Goal: Task Accomplishment & Management: Use online tool/utility

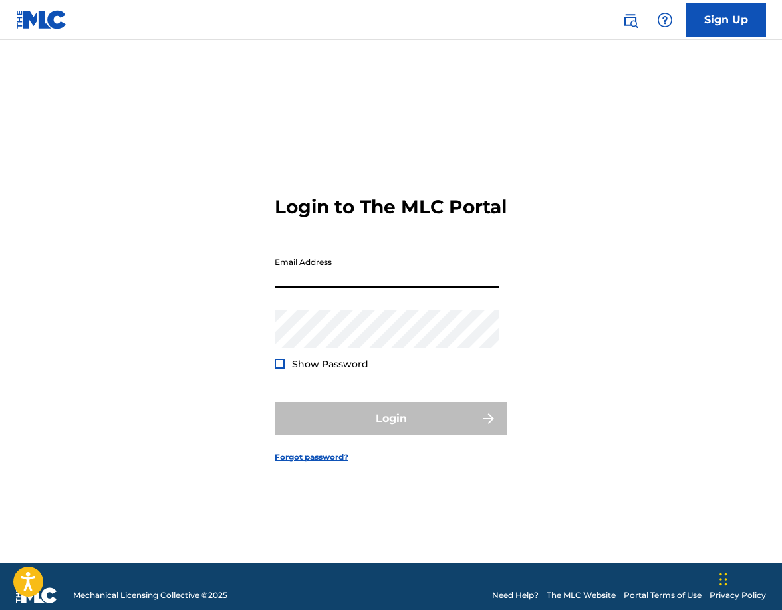
click at [361, 288] on input "Email Address" at bounding box center [387, 270] width 225 height 38
type input "[EMAIL_ADDRESS][DOMAIN_NAME]"
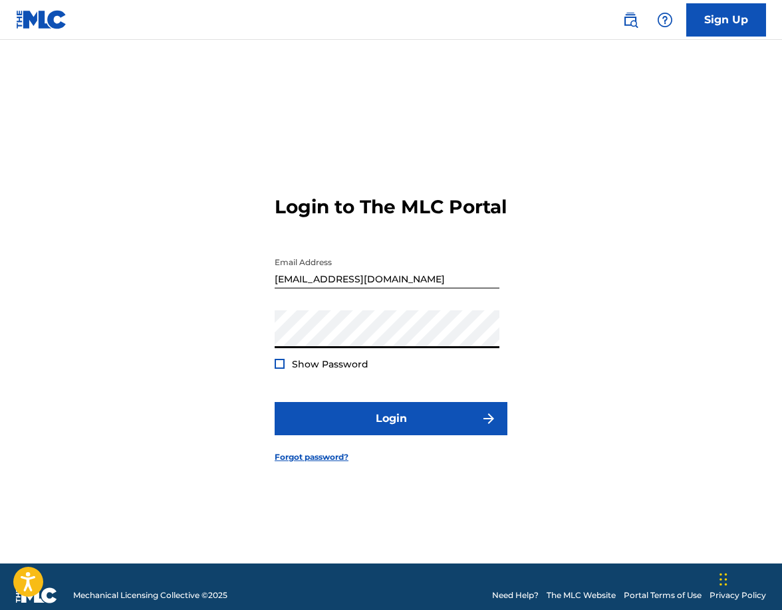
click at [279, 369] on div at bounding box center [280, 364] width 10 height 10
click at [279, 368] on img at bounding box center [279, 363] width 7 height 7
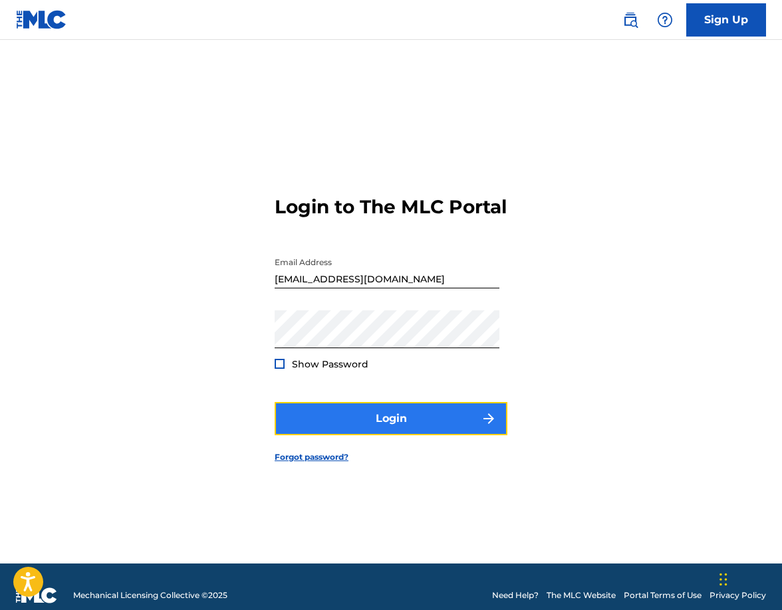
click at [402, 425] on button "Login" at bounding box center [391, 418] width 233 height 33
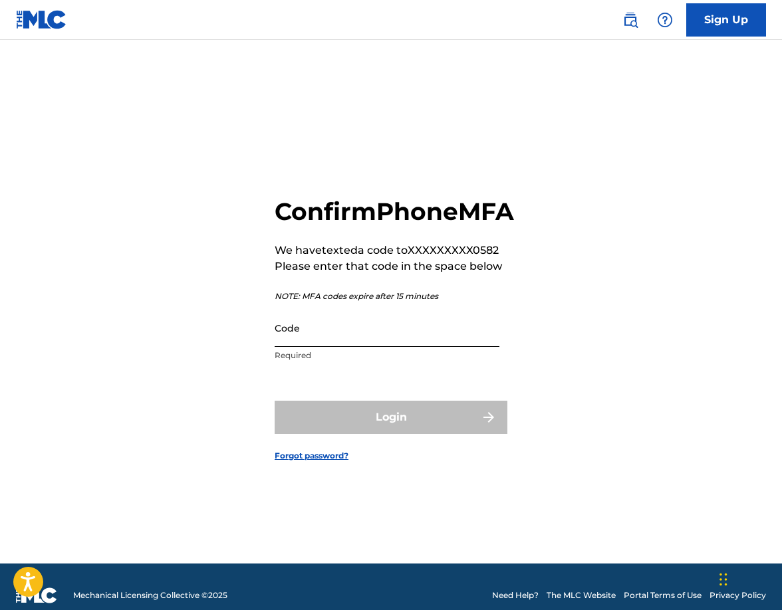
click at [362, 347] on input "Code" at bounding box center [387, 328] width 225 height 38
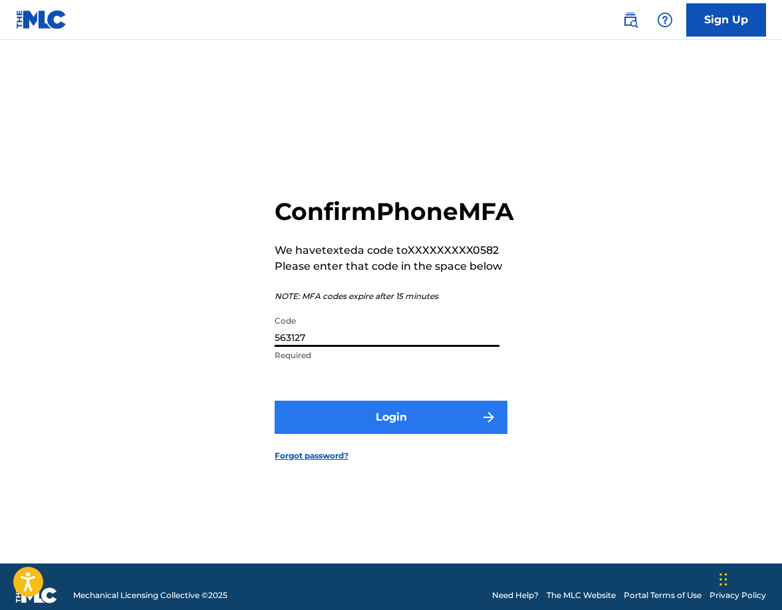
type input "563127"
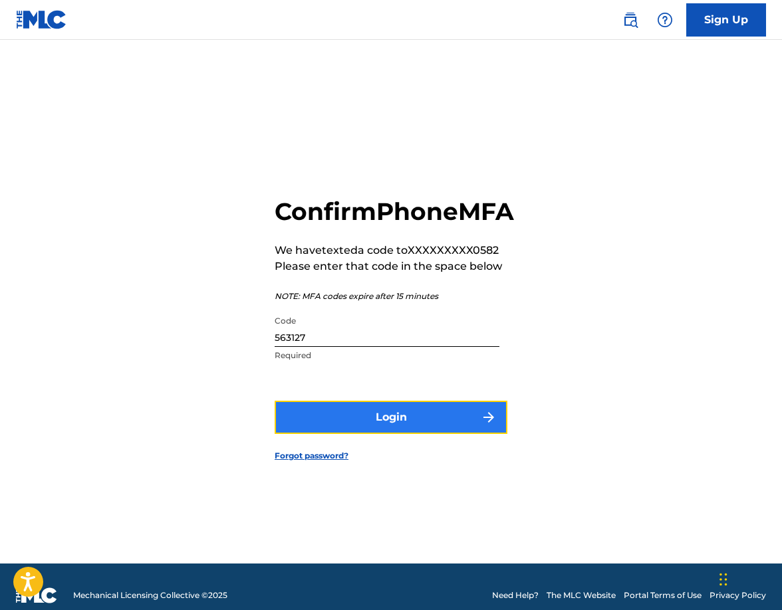
click at [366, 430] on button "Login" at bounding box center [391, 417] width 233 height 33
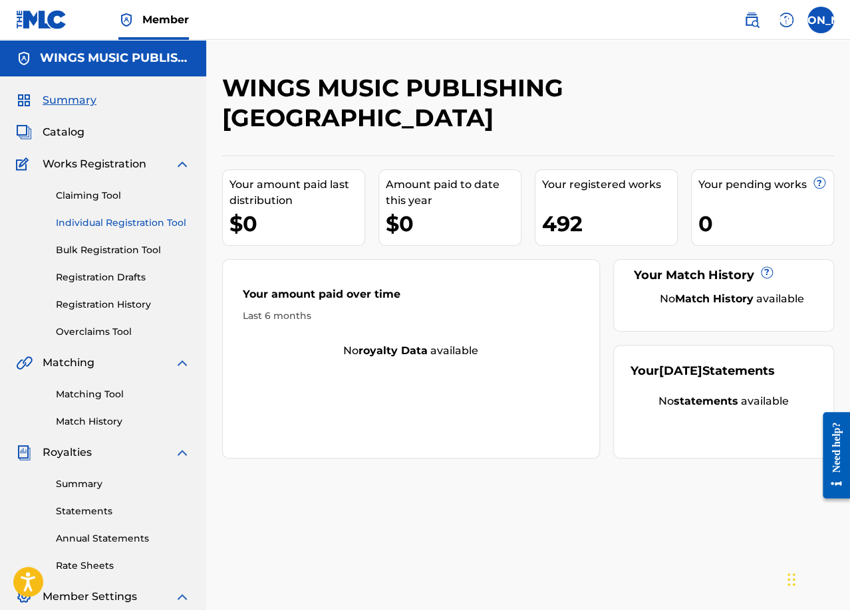
click at [90, 220] on link "Individual Registration Tool" at bounding box center [123, 223] width 134 height 14
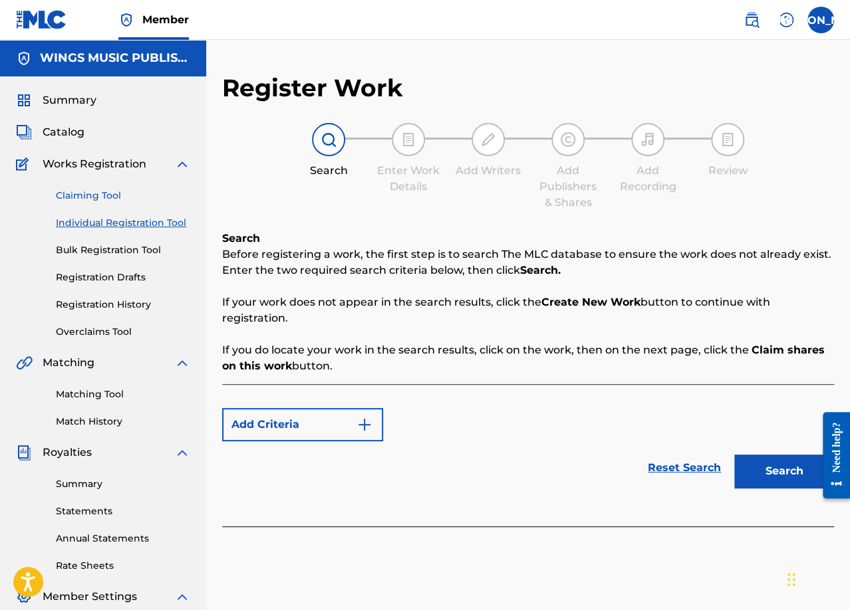
click at [76, 195] on link "Claiming Tool" at bounding box center [123, 196] width 134 height 14
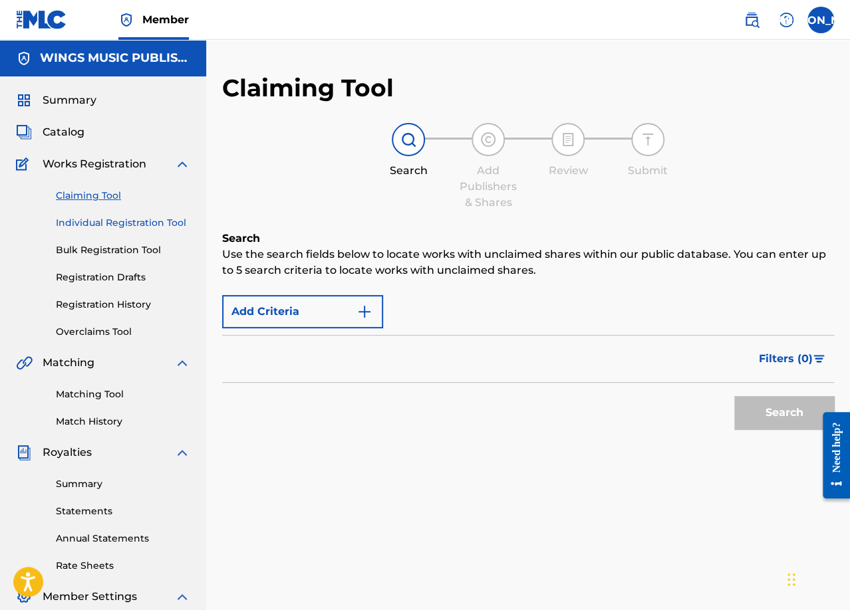
click at [82, 223] on link "Individual Registration Tool" at bounding box center [123, 223] width 134 height 14
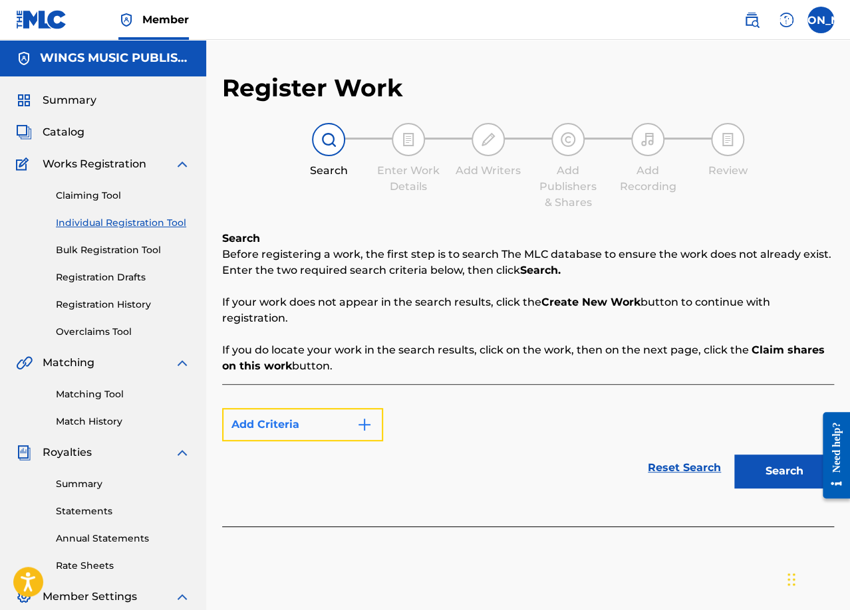
click at [372, 426] on button "Add Criteria" at bounding box center [302, 424] width 161 height 33
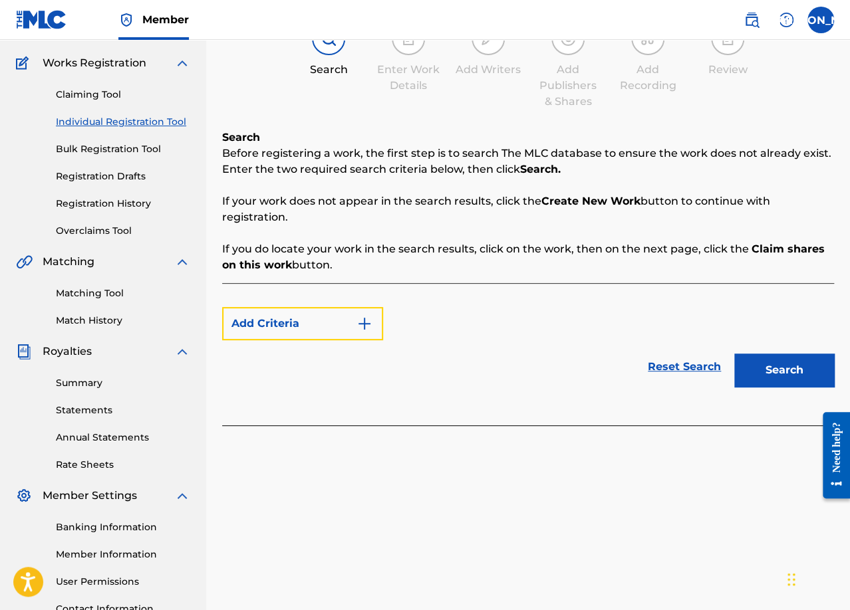
scroll to position [199, 0]
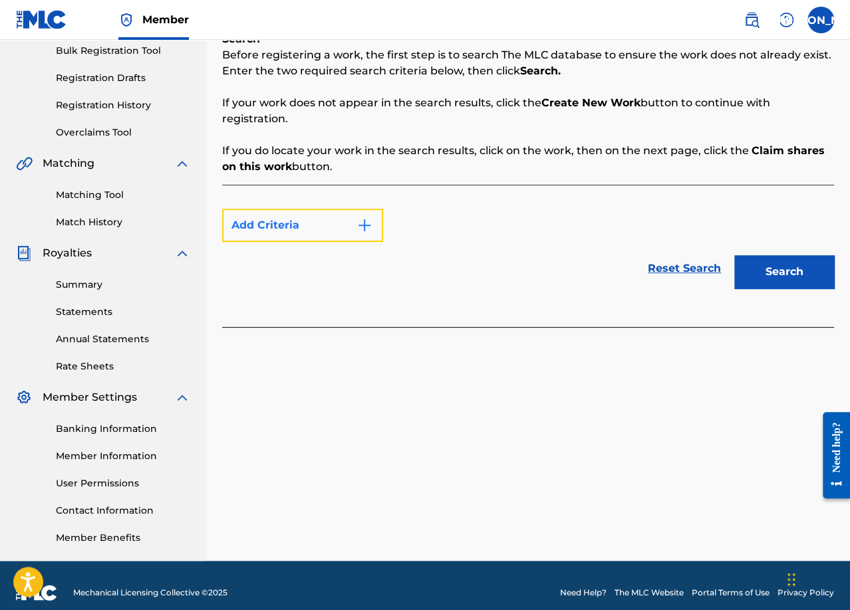
click at [366, 227] on img "Search Form" at bounding box center [364, 225] width 16 height 16
click at [291, 228] on button "Add Criteria" at bounding box center [302, 225] width 161 height 33
click at [361, 224] on div "Max Criteria Reached" at bounding box center [302, 225] width 161 height 33
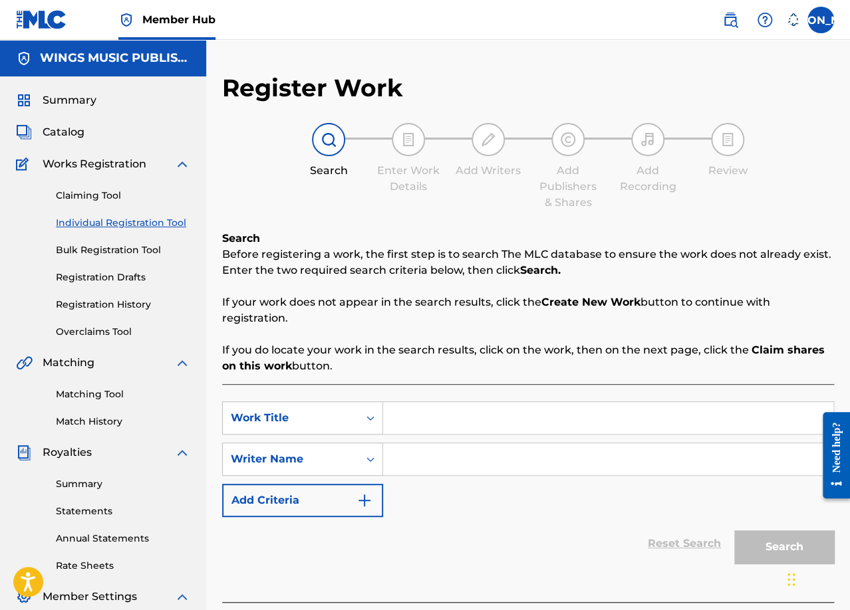
click at [465, 416] on input "Search Form" at bounding box center [608, 418] width 450 height 32
type input "running"
click at [441, 446] on div "running" at bounding box center [508, 448] width 250 height 24
click at [429, 465] on input "Search Form" at bounding box center [608, 459] width 450 height 32
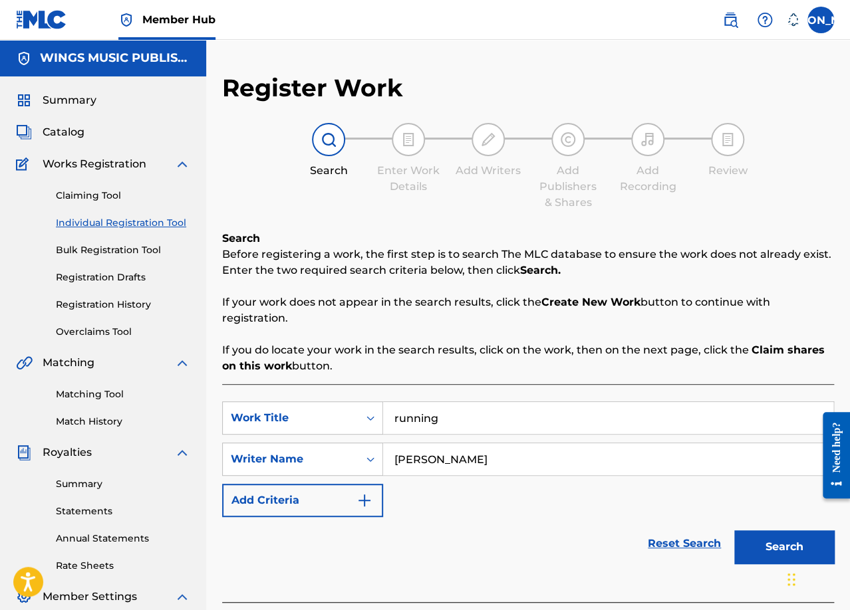
type input "[PERSON_NAME]"
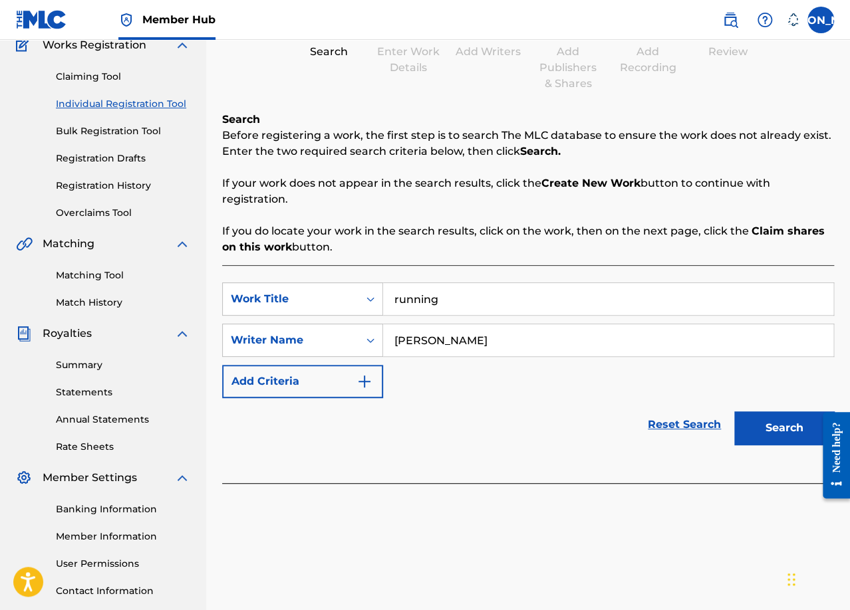
scroll to position [214, 0]
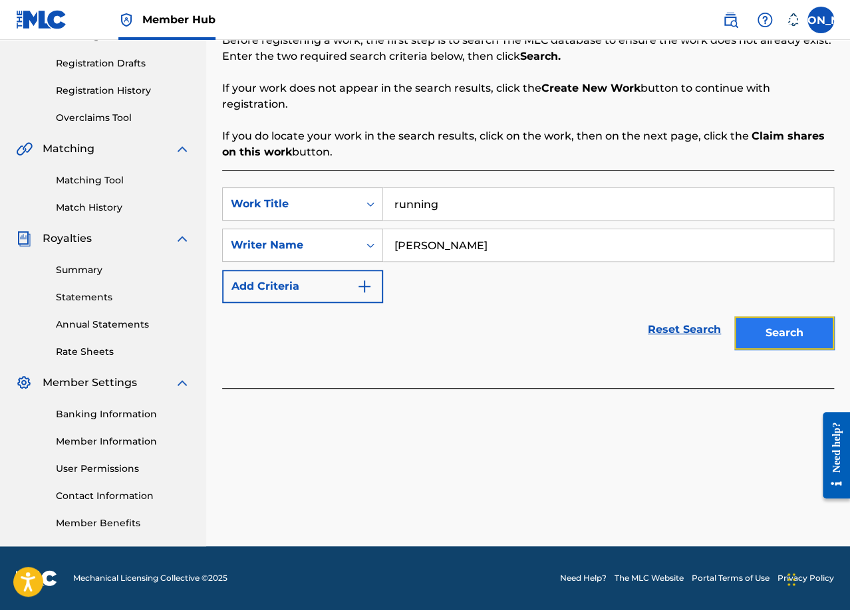
click at [787, 329] on button "Search" at bounding box center [784, 332] width 100 height 33
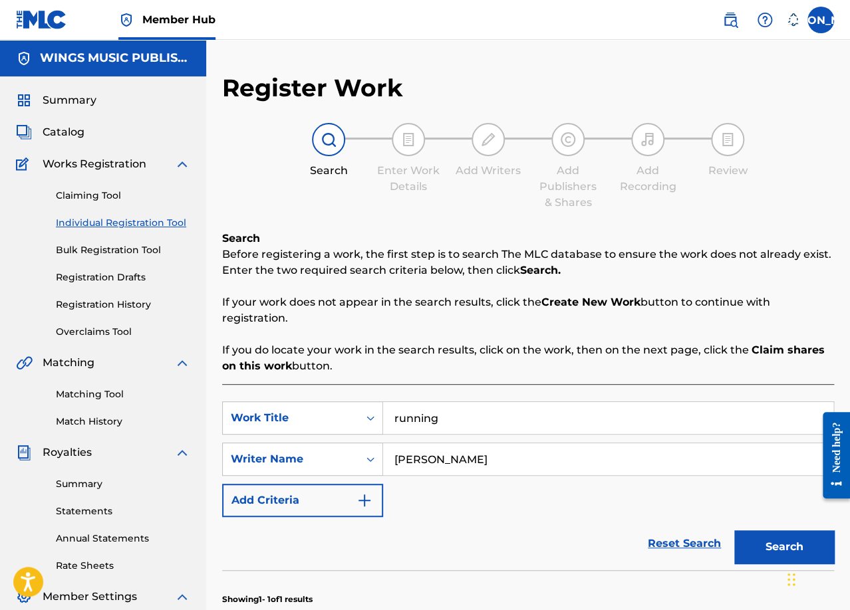
scroll to position [133, 0]
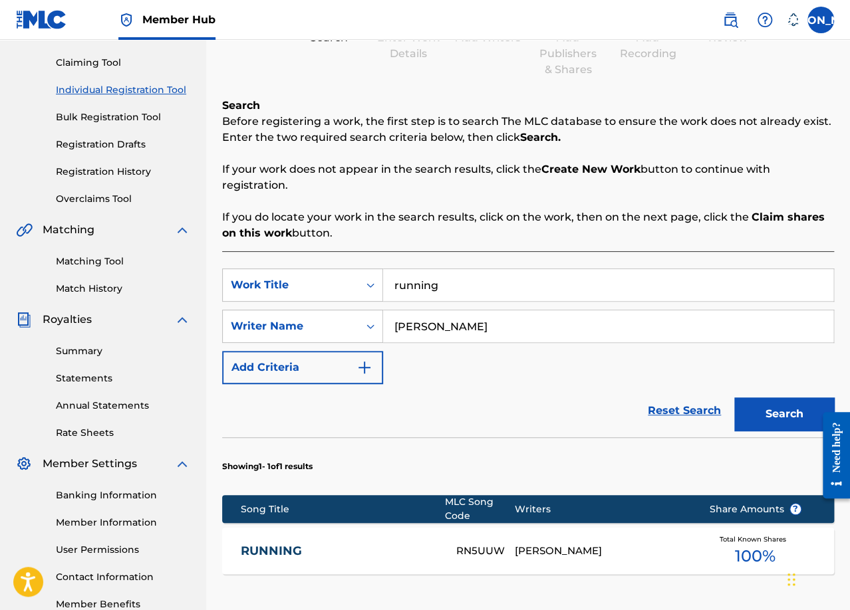
drag, startPoint x: 476, startPoint y: 286, endPoint x: 383, endPoint y: 276, distance: 93.6
click at [383, 276] on input "running" at bounding box center [608, 285] width 450 height 32
type input "lilies"
click at [428, 353] on div "SearchWithCriteria34bbf9dc-227b-4b21-ad79-c95a6e77e51c Work Title lilies Search…" at bounding box center [528, 327] width 612 height 116
drag, startPoint x: 502, startPoint y: 328, endPoint x: 388, endPoint y: 323, distance: 113.8
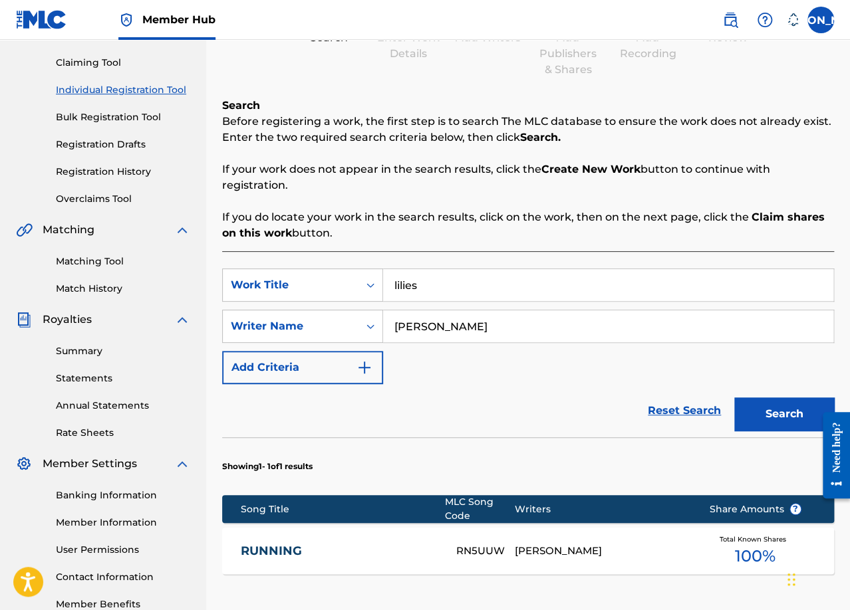
click at [388, 323] on input "[PERSON_NAME]" at bounding box center [608, 326] width 450 height 32
type input "[PERSON_NAME]"
click at [783, 416] on button "Search" at bounding box center [784, 414] width 100 height 33
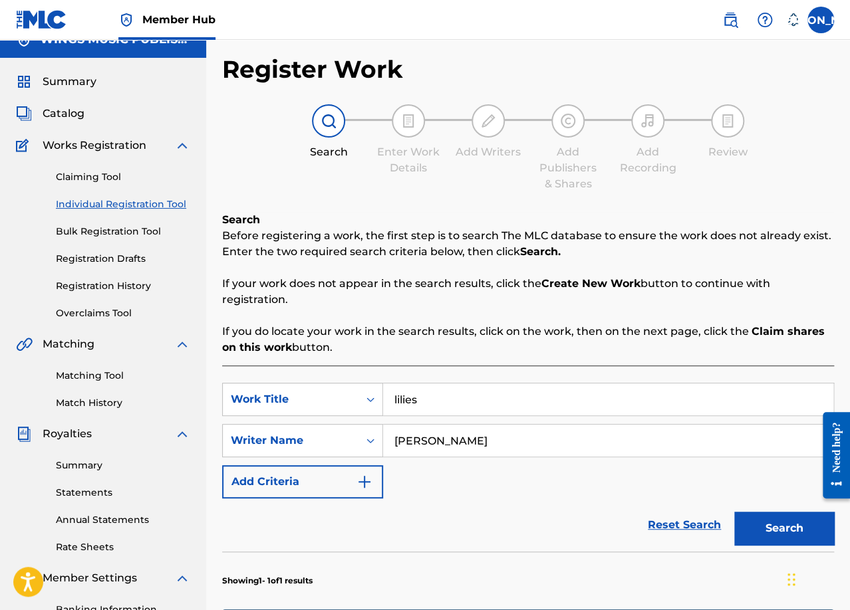
scroll to position [0, 0]
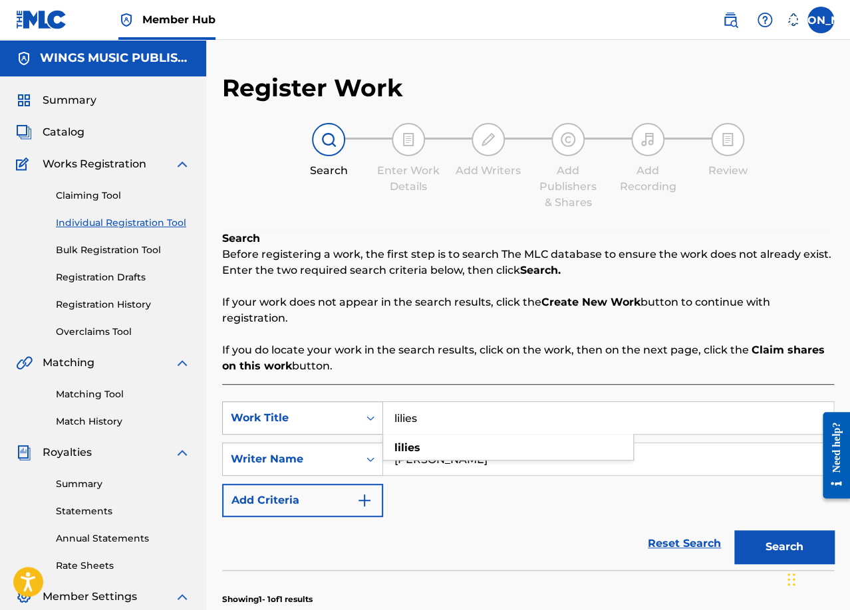
drag, startPoint x: 475, startPoint y: 420, endPoint x: 372, endPoint y: 414, distance: 102.6
click at [372, 414] on div "SearchWithCriteria34bbf9dc-227b-4b21-ad79-c95a6e77e51c Work Title lilies lilies" at bounding box center [528, 418] width 612 height 33
click at [449, 454] on span "three" at bounding box center [449, 447] width 30 height 13
type input "twentythree"
drag, startPoint x: 481, startPoint y: 467, endPoint x: 398, endPoint y: 454, distance: 84.2
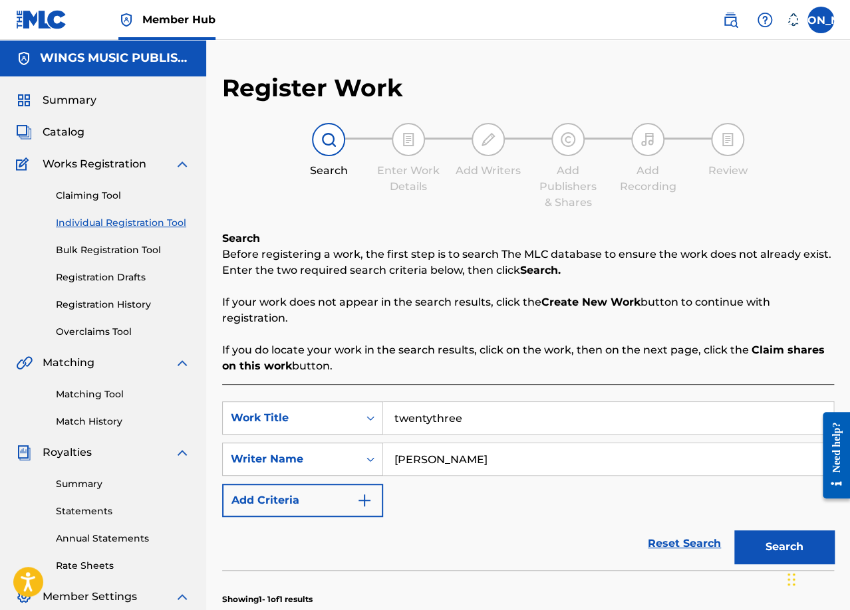
click at [398, 454] on input "[PERSON_NAME]" at bounding box center [608, 459] width 450 height 32
type input "c"
type input "[PERSON_NAME]"
click at [734, 531] on button "Search" at bounding box center [784, 547] width 100 height 33
drag, startPoint x: 496, startPoint y: 419, endPoint x: 392, endPoint y: 413, distance: 103.9
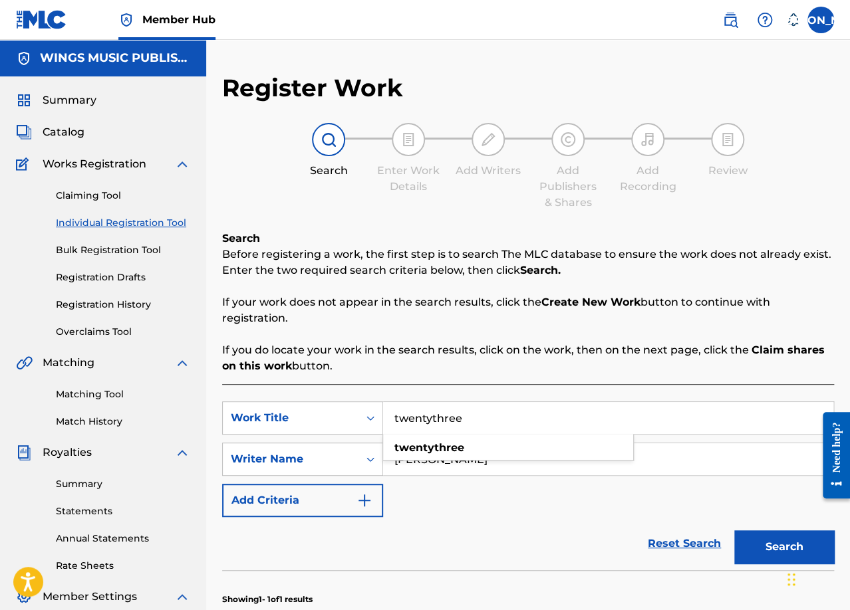
click at [392, 413] on input "twentythree" at bounding box center [608, 418] width 450 height 32
type input "peace"
click at [418, 542] on div "Reset Search Search" at bounding box center [528, 543] width 612 height 53
drag, startPoint x: 475, startPoint y: 467, endPoint x: 397, endPoint y: 458, distance: 79.0
click at [397, 458] on input "[PERSON_NAME]" at bounding box center [608, 459] width 450 height 32
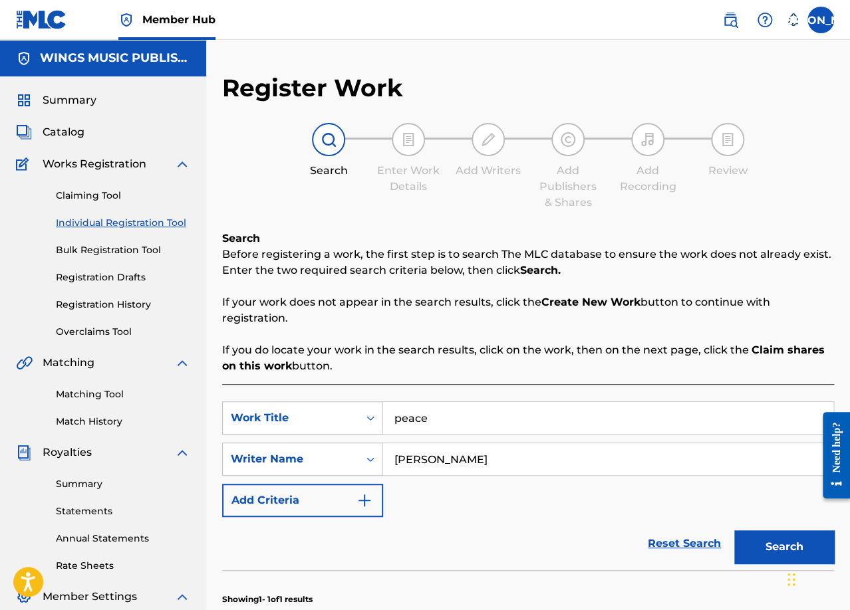
type input "c"
click at [734, 531] on button "Search" at bounding box center [784, 547] width 100 height 33
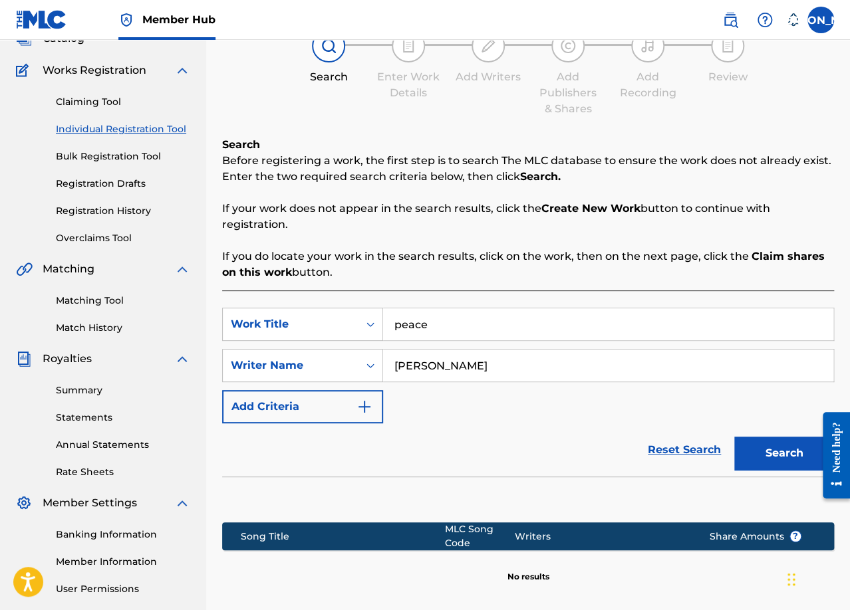
scroll to position [199, 0]
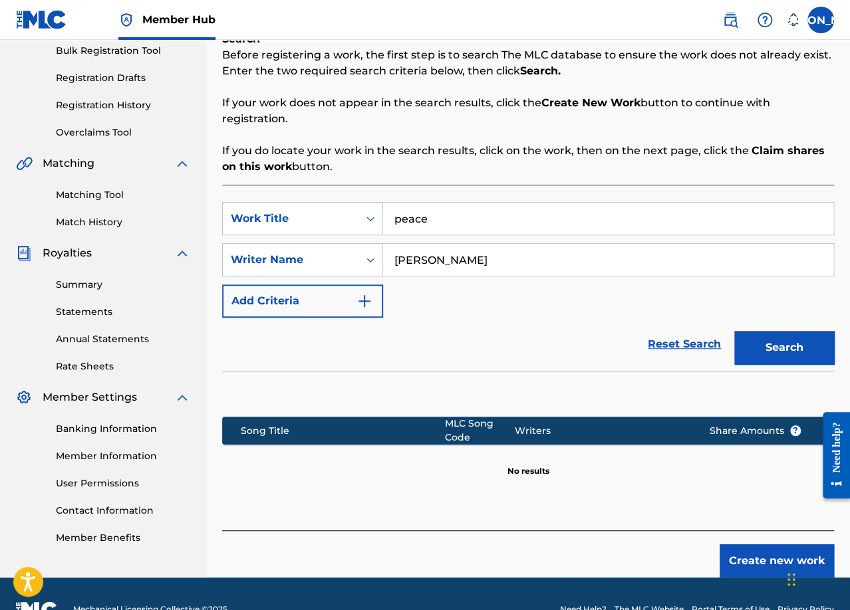
click at [505, 258] on input "[PERSON_NAME]" at bounding box center [608, 260] width 450 height 32
type input "[PERSON_NAME]"
click at [785, 350] on button "Search" at bounding box center [784, 347] width 100 height 33
drag, startPoint x: 478, startPoint y: 212, endPoint x: 372, endPoint y: 219, distance: 106.6
click at [372, 219] on div "SearchWithCriteria34bbf9dc-227b-4b21-ad79-c95a6e77e51c Work Title peace peace ,…" at bounding box center [528, 218] width 612 height 33
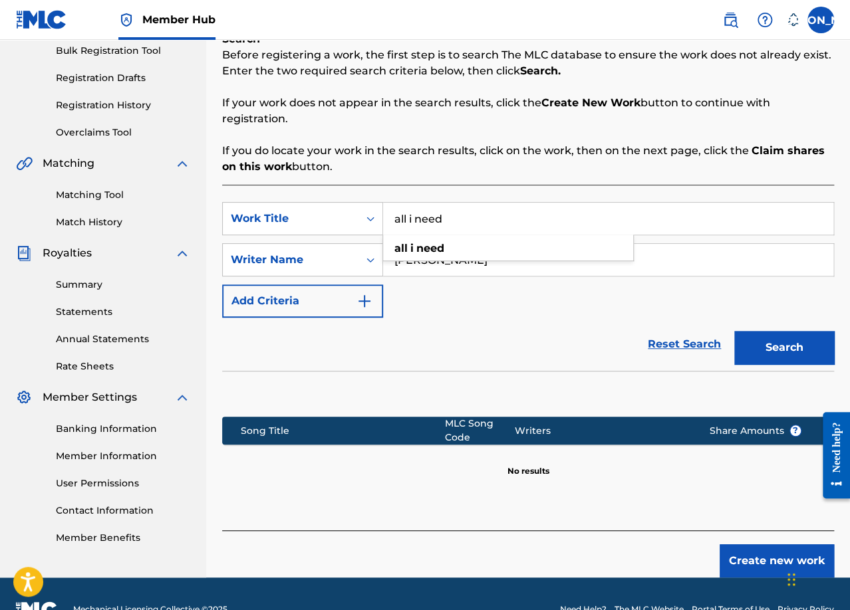
type input "all i need"
drag, startPoint x: 375, startPoint y: 333, endPoint x: 386, endPoint y: 333, distance: 10.6
click at [376, 333] on div "Reset Search Search" at bounding box center [528, 344] width 612 height 53
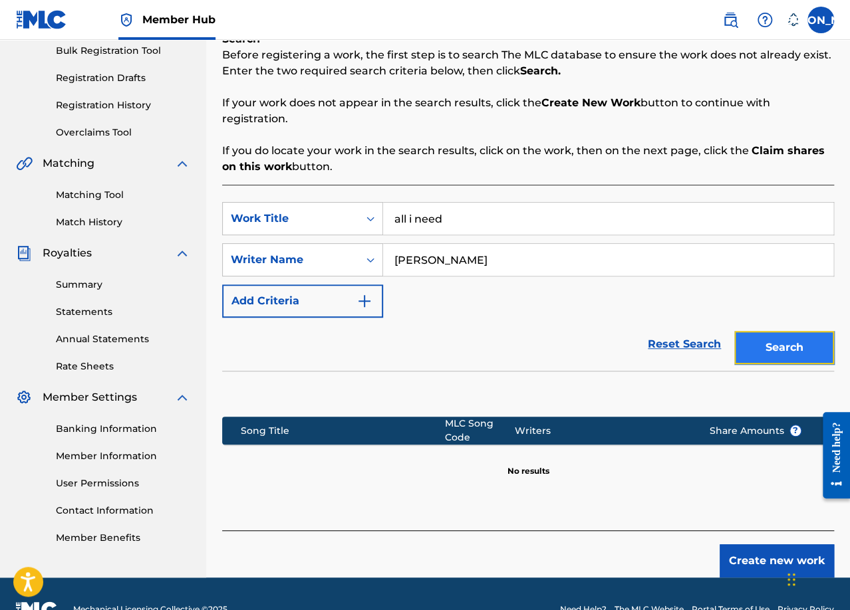
click at [793, 350] on button "Search" at bounding box center [784, 347] width 100 height 33
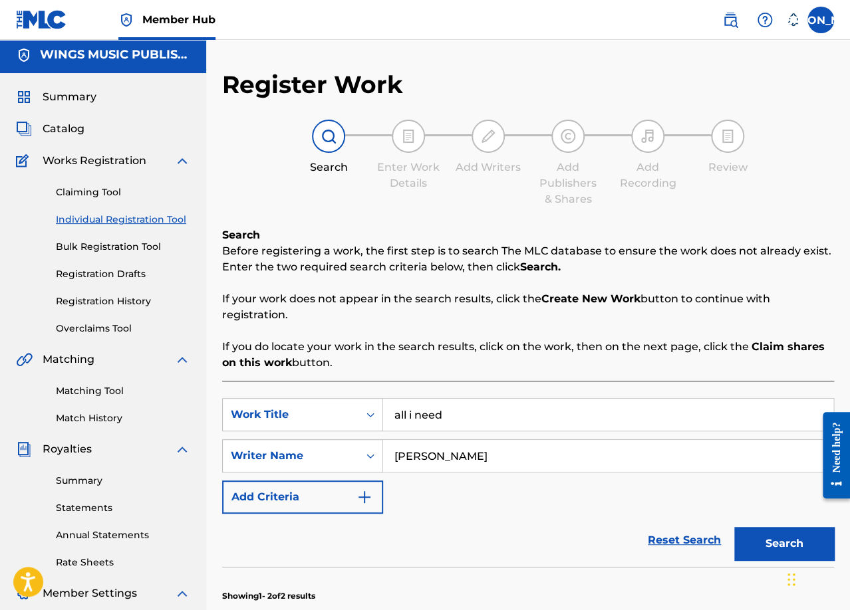
scroll to position [0, 0]
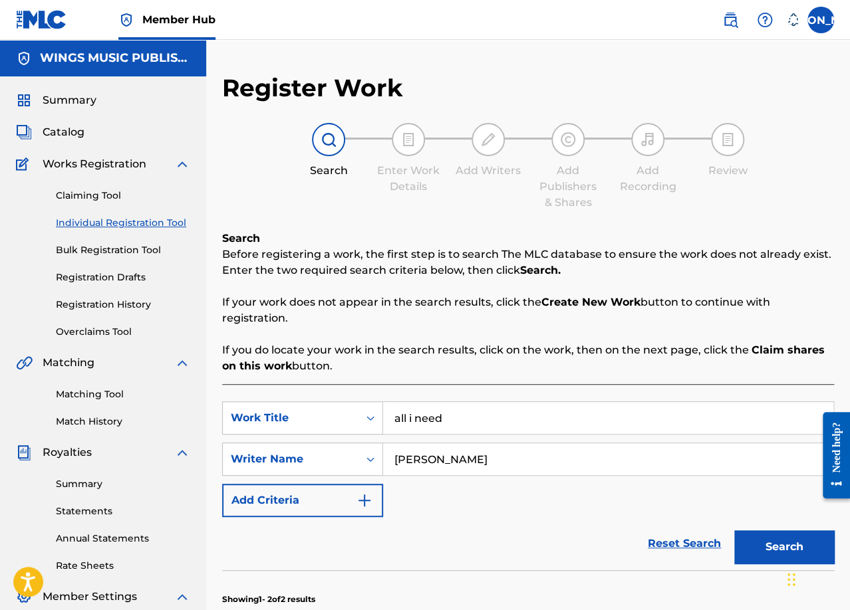
drag, startPoint x: 501, startPoint y: 412, endPoint x: 324, endPoint y: 394, distance: 177.8
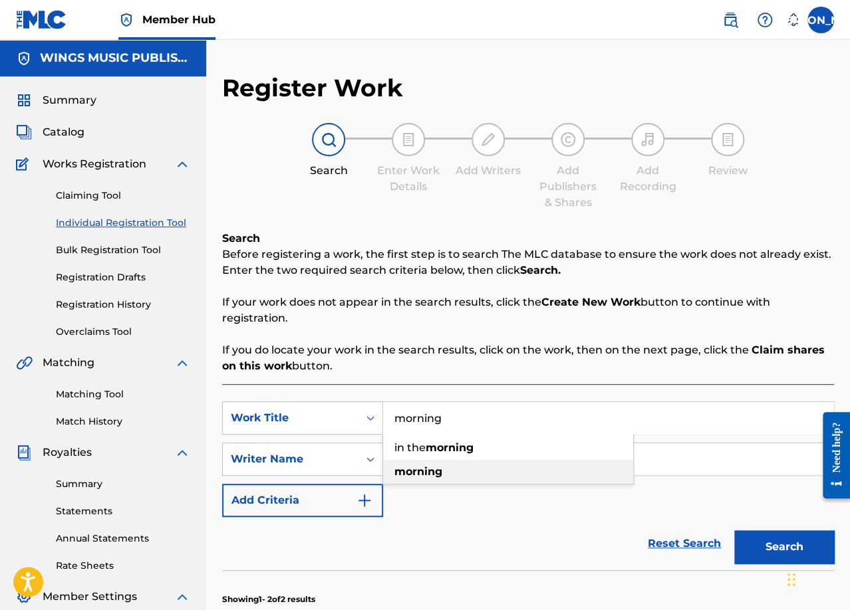
type input "morning"
click at [412, 477] on strong "morning" at bounding box center [418, 471] width 48 height 13
drag, startPoint x: 525, startPoint y: 466, endPoint x: 394, endPoint y: 445, distance: 131.9
click at [394, 445] on input "[PERSON_NAME]" at bounding box center [608, 459] width 450 height 32
type input "[PERSON_NAME]"
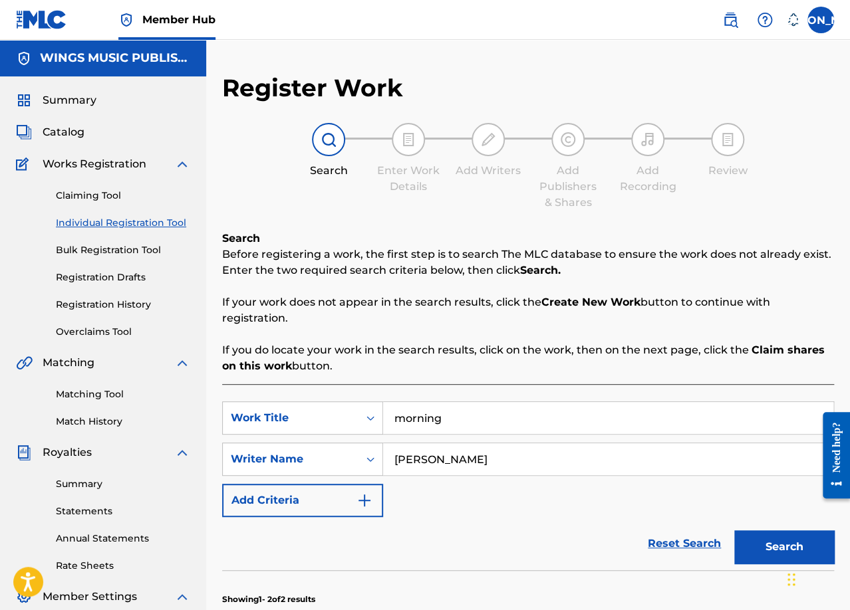
click at [734, 531] on button "Search" at bounding box center [784, 547] width 100 height 33
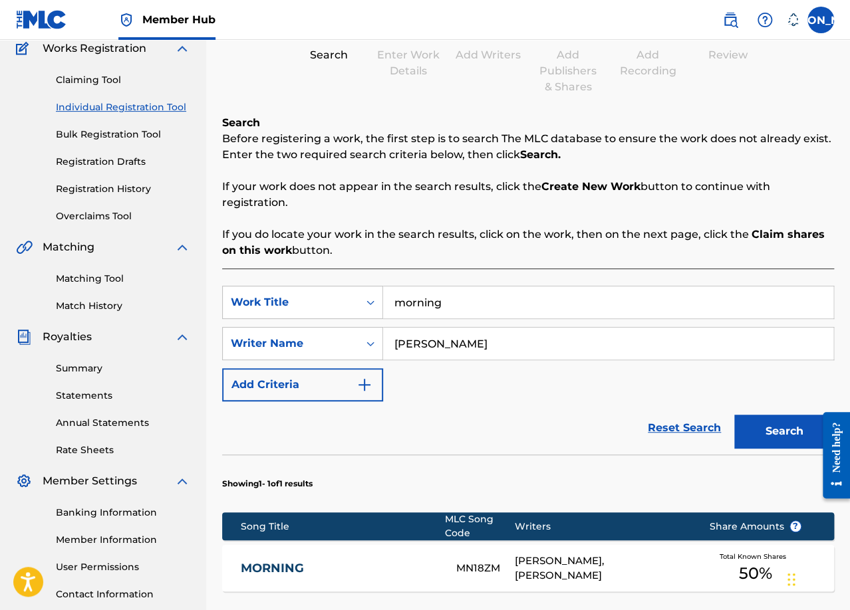
scroll to position [199, 0]
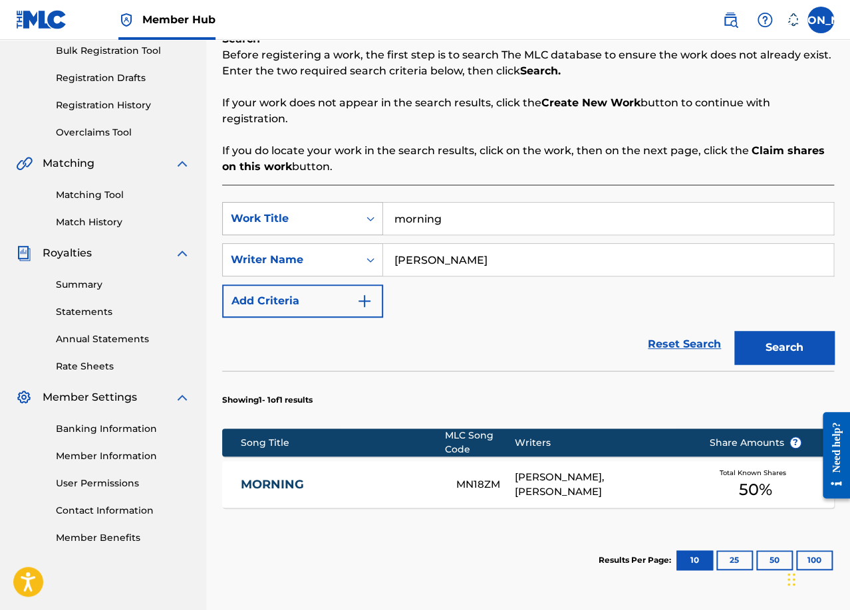
drag, startPoint x: 463, startPoint y: 223, endPoint x: 366, endPoint y: 212, distance: 97.7
click at [366, 212] on div "SearchWithCriteria34bbf9dc-227b-4b21-ad79-c95a6e77e51c Work Title morning" at bounding box center [528, 218] width 612 height 33
type input "never let go"
click at [414, 246] on strong "never" at bounding box center [410, 248] width 32 height 13
drag, startPoint x: 509, startPoint y: 271, endPoint x: 357, endPoint y: 255, distance: 153.0
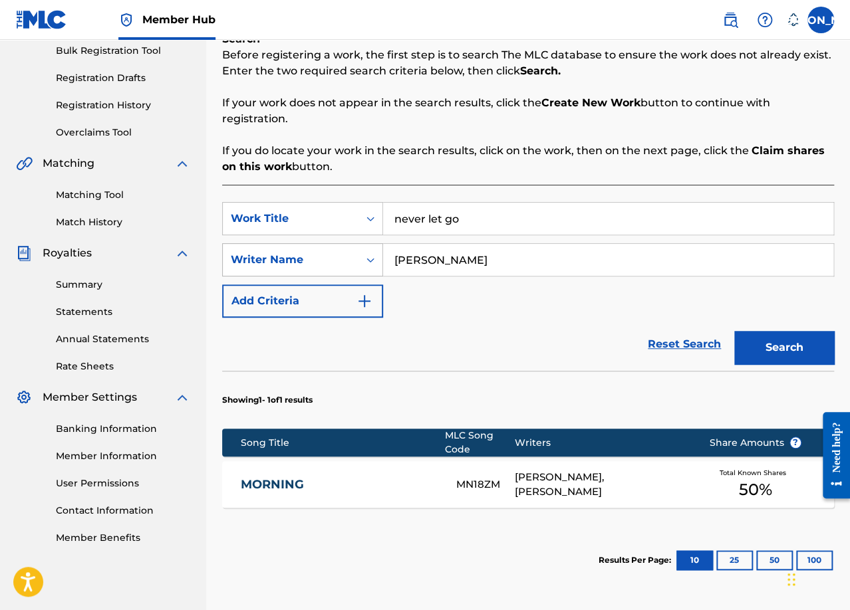
click at [357, 255] on div "SearchWithCriteria77bab007-db11-48c7-9bb7-0a8d21b51fb7 Writer Name [PERSON_NAME]" at bounding box center [528, 259] width 612 height 33
type input "[PERSON_NAME]"
click at [773, 342] on button "Search" at bounding box center [784, 347] width 100 height 33
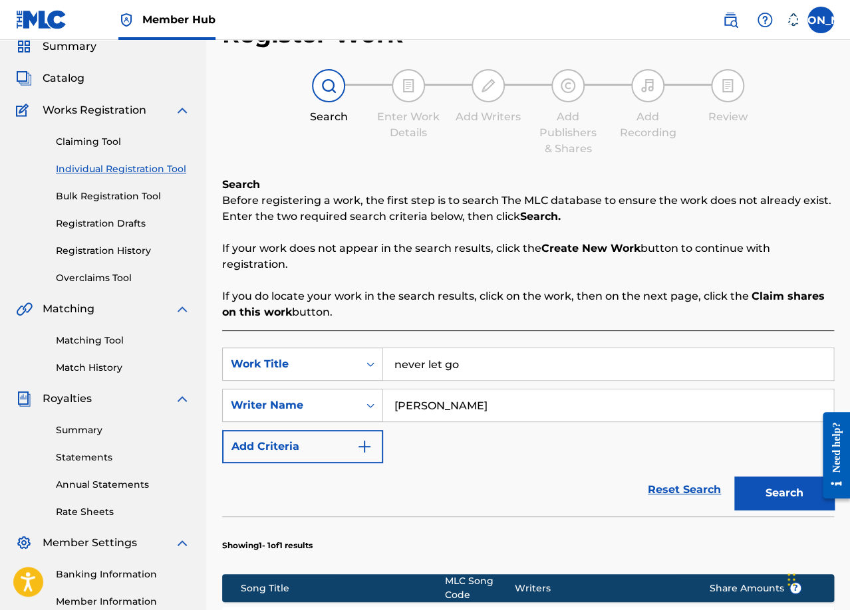
scroll to position [0, 0]
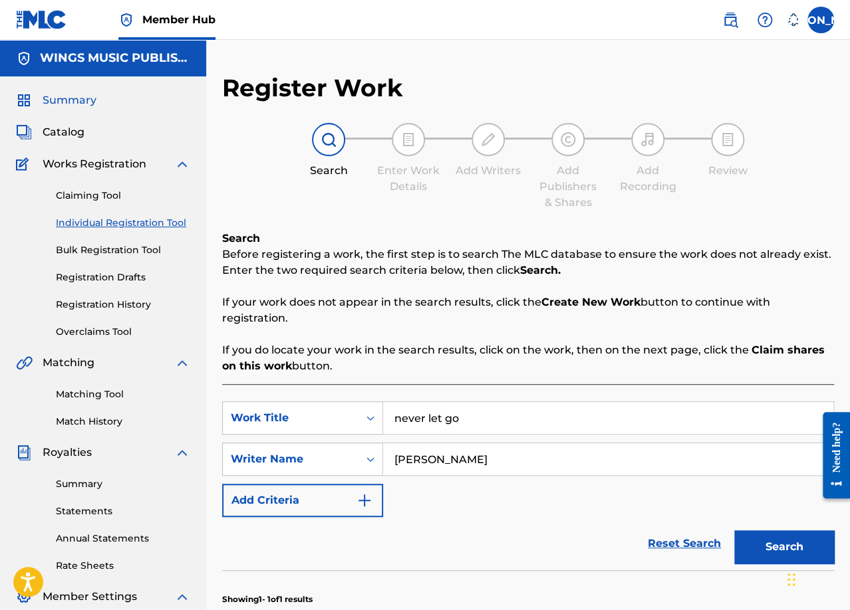
click at [56, 101] on span "Summary" at bounding box center [70, 100] width 54 height 16
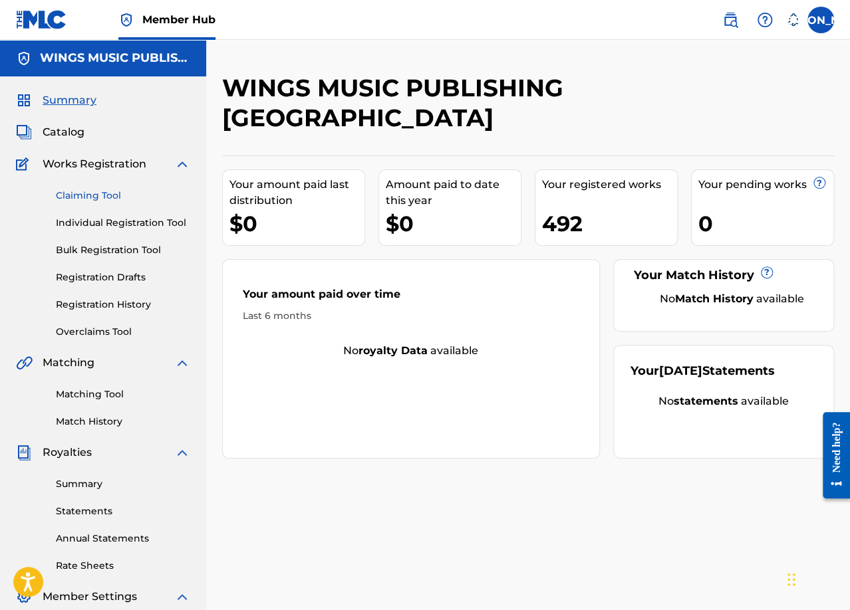
click at [72, 198] on link "Claiming Tool" at bounding box center [123, 196] width 134 height 14
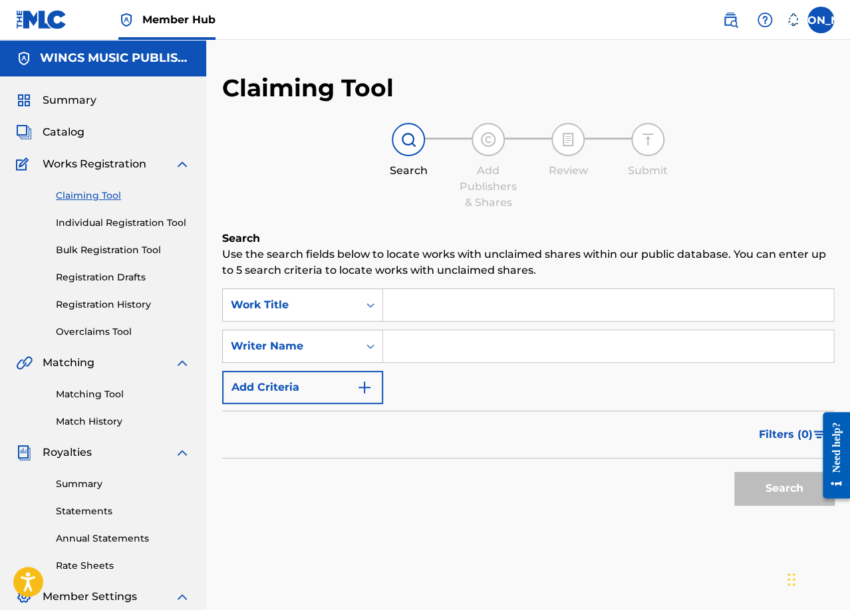
click at [425, 308] on input "Search Form" at bounding box center [608, 305] width 450 height 32
type input "Santo! Santo! Santo!"
click at [766, 485] on button "Search" at bounding box center [784, 488] width 100 height 33
